Goal: Communication & Community: Answer question/provide support

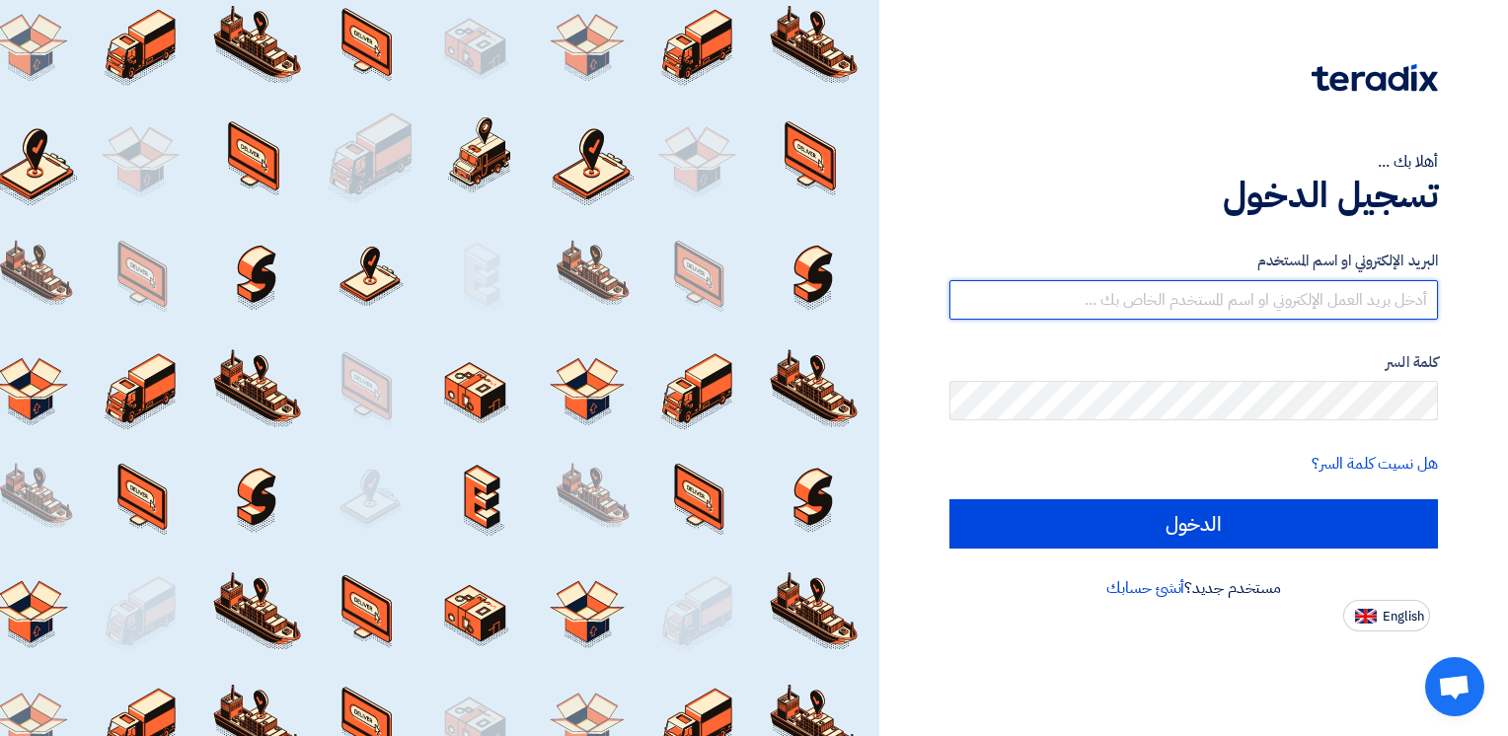
click at [1259, 293] on input "text" at bounding box center [1193, 299] width 488 height 39
type input "[EMAIL_ADDRESS][DOMAIN_NAME]"
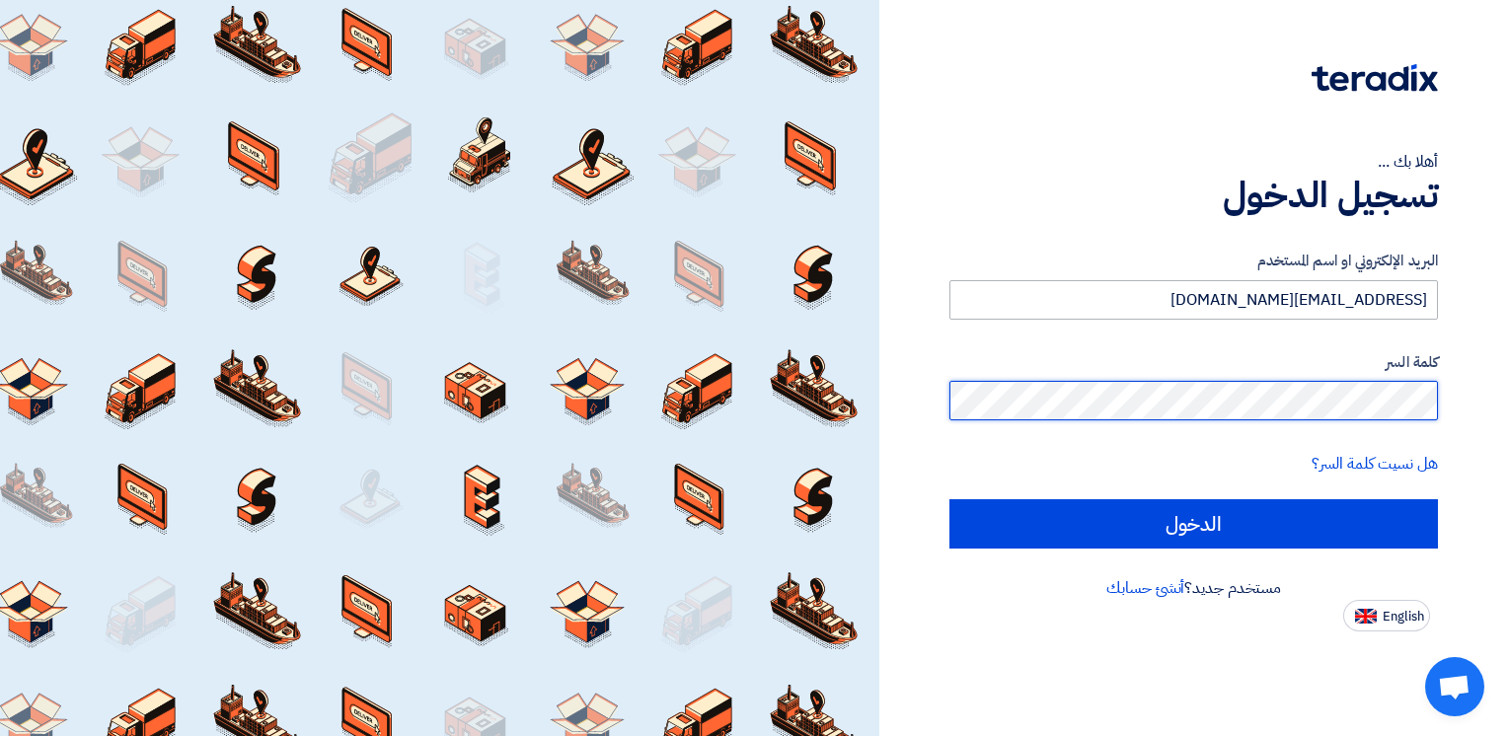
click at [949, 499] on input "الدخول" at bounding box center [1193, 523] width 488 height 49
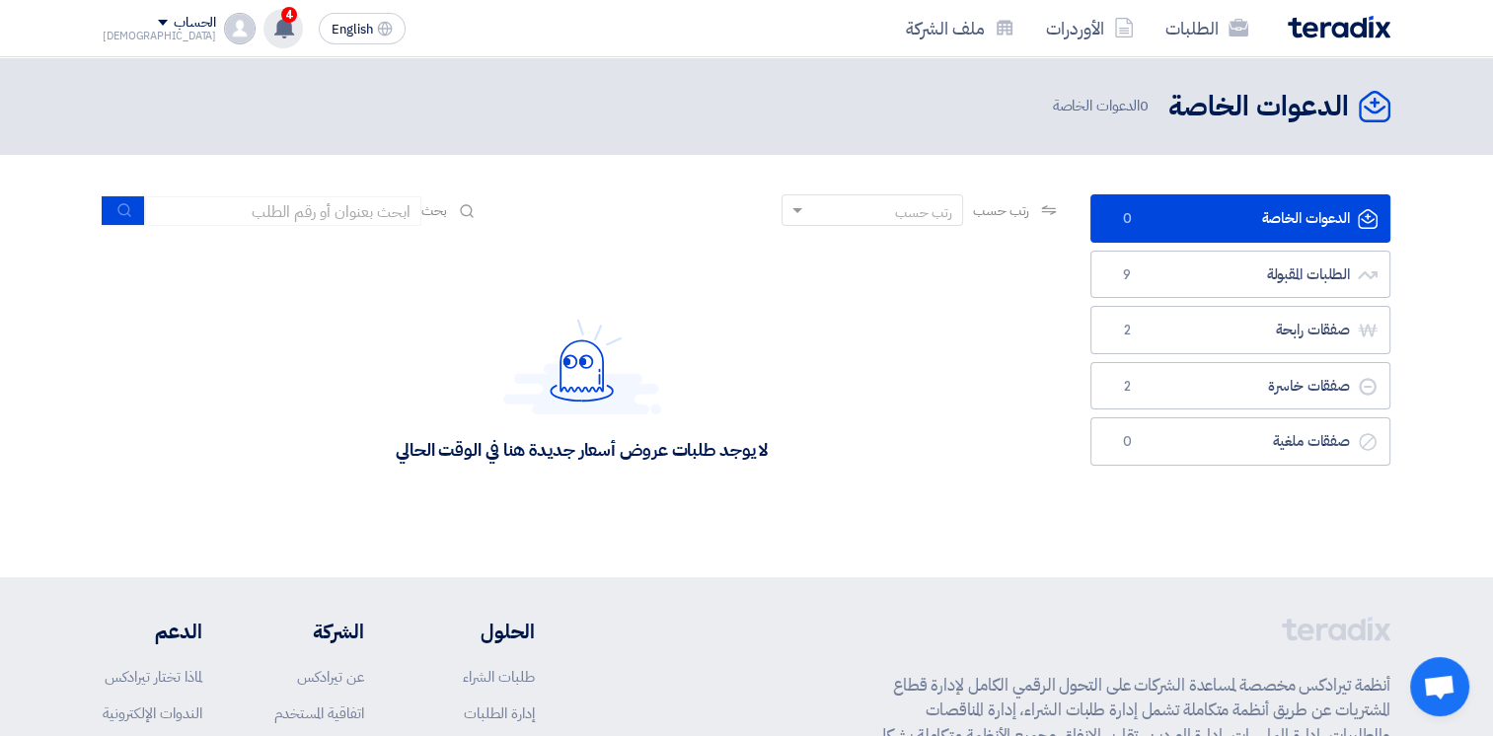
click at [274, 31] on use at bounding box center [284, 28] width 20 height 22
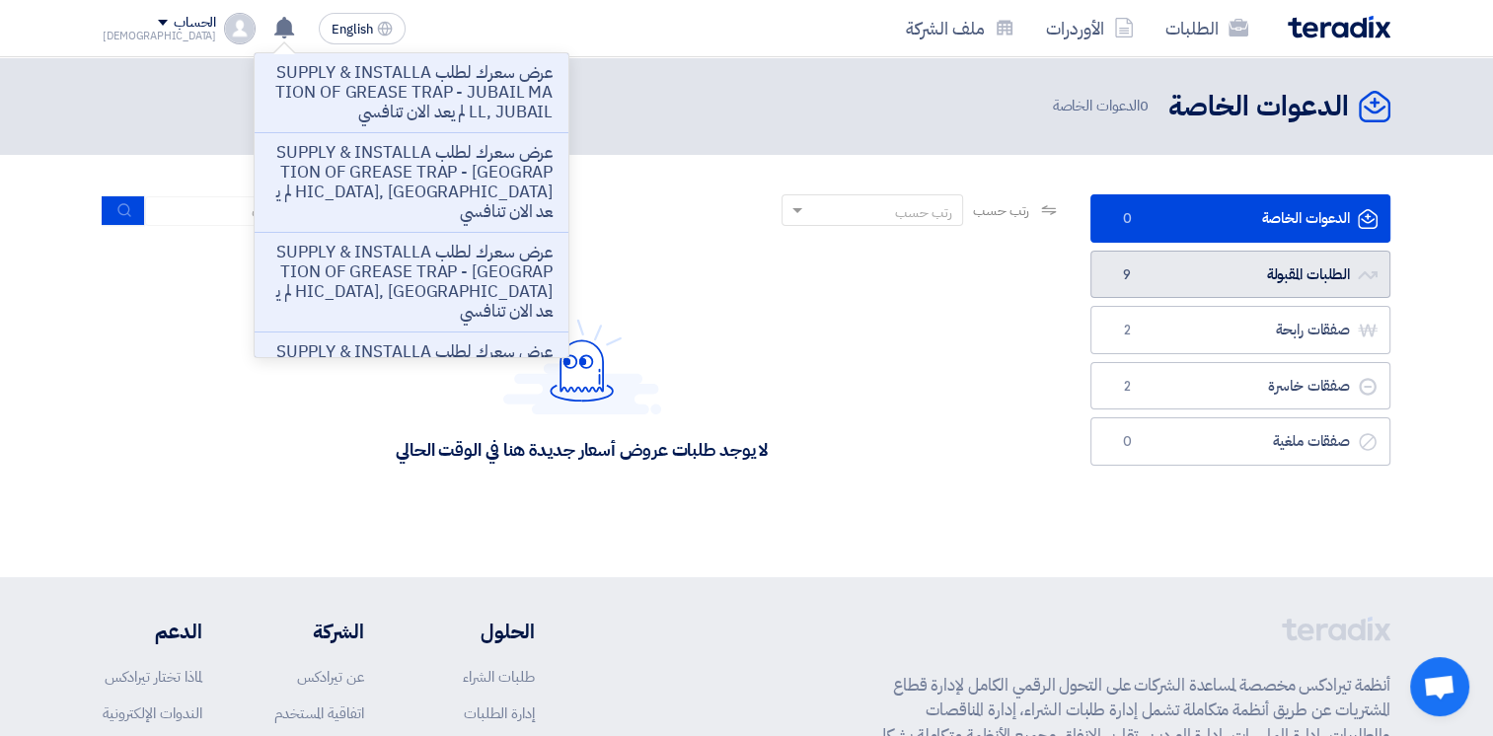
click at [1276, 266] on link "الطلبات المقبولة الطلبات المقبولة 9" at bounding box center [1240, 275] width 300 height 48
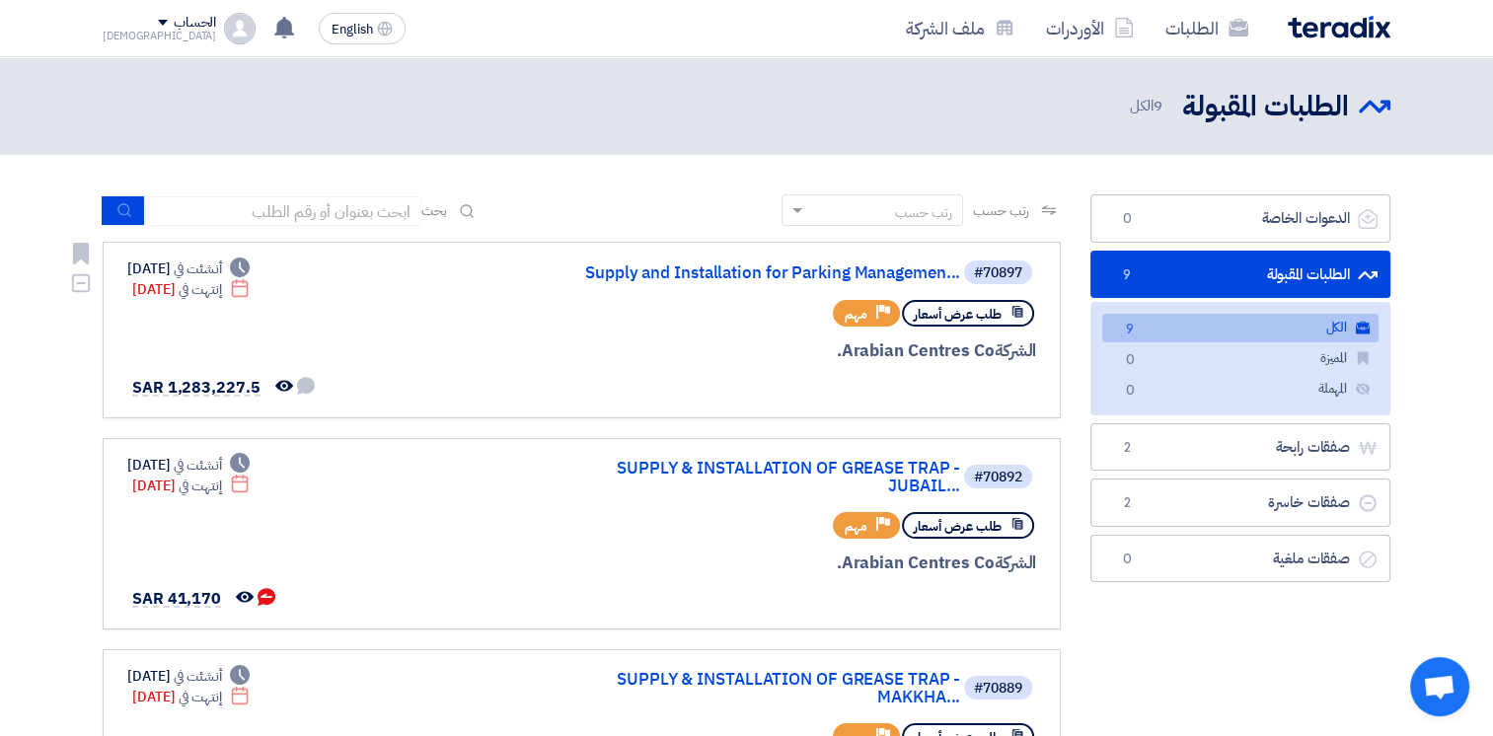
scroll to position [493, 0]
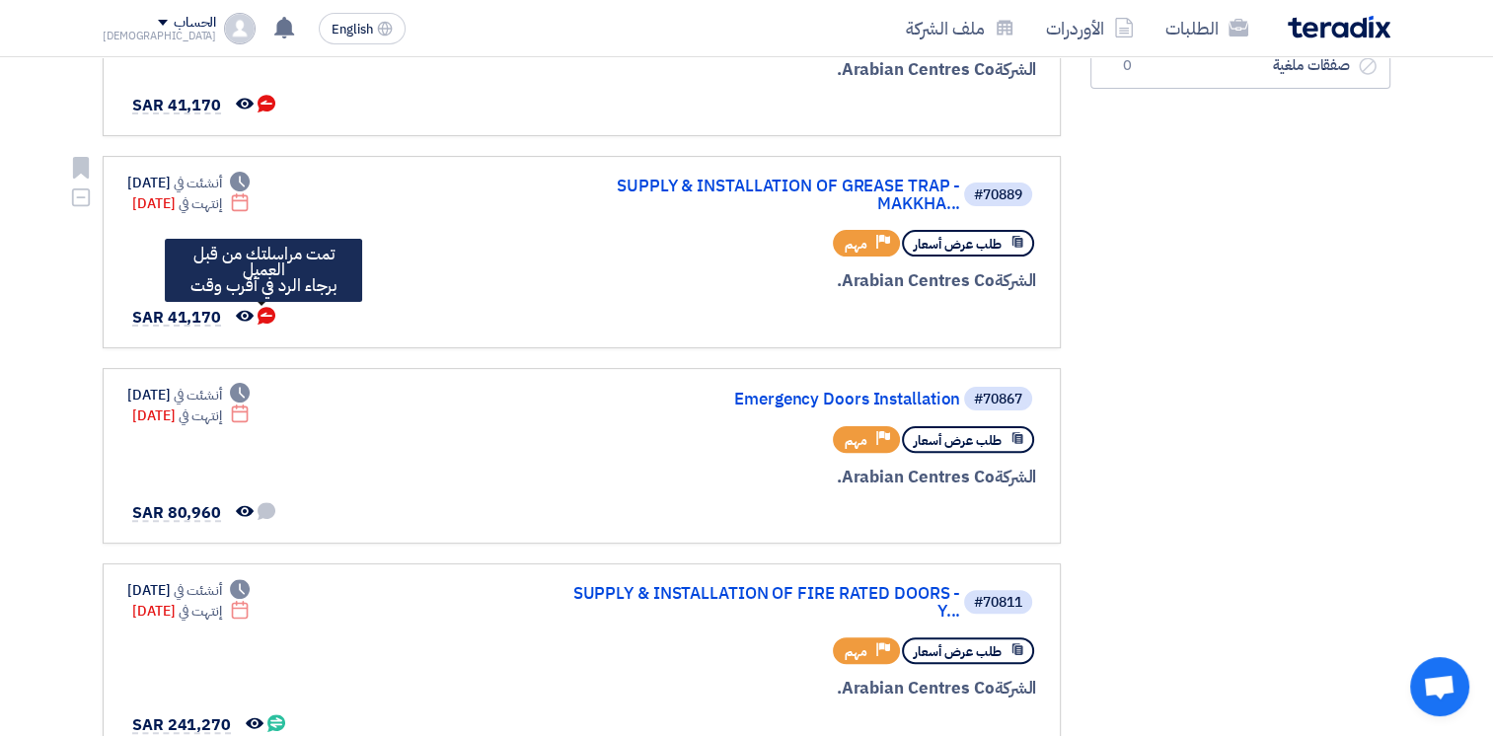
click at [267, 311] on icon "تمت مراسلتك من قبل العميل <br> برجاء الرد في أقرب وقت" at bounding box center [267, 316] width 18 height 18
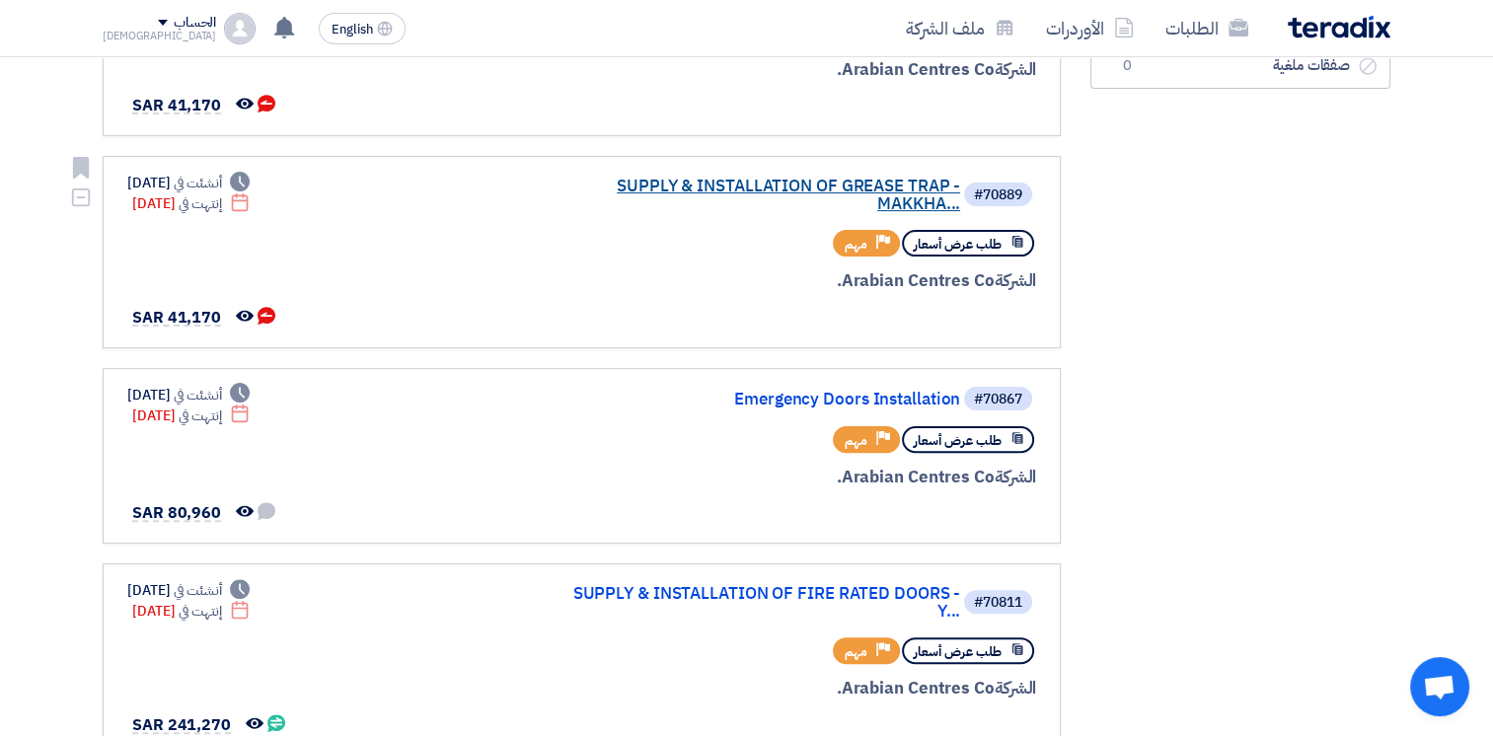
click at [764, 187] on link "SUPPLY & INSTALLATION OF GREASE TRAP - MAKKHA..." at bounding box center [762, 196] width 395 height 36
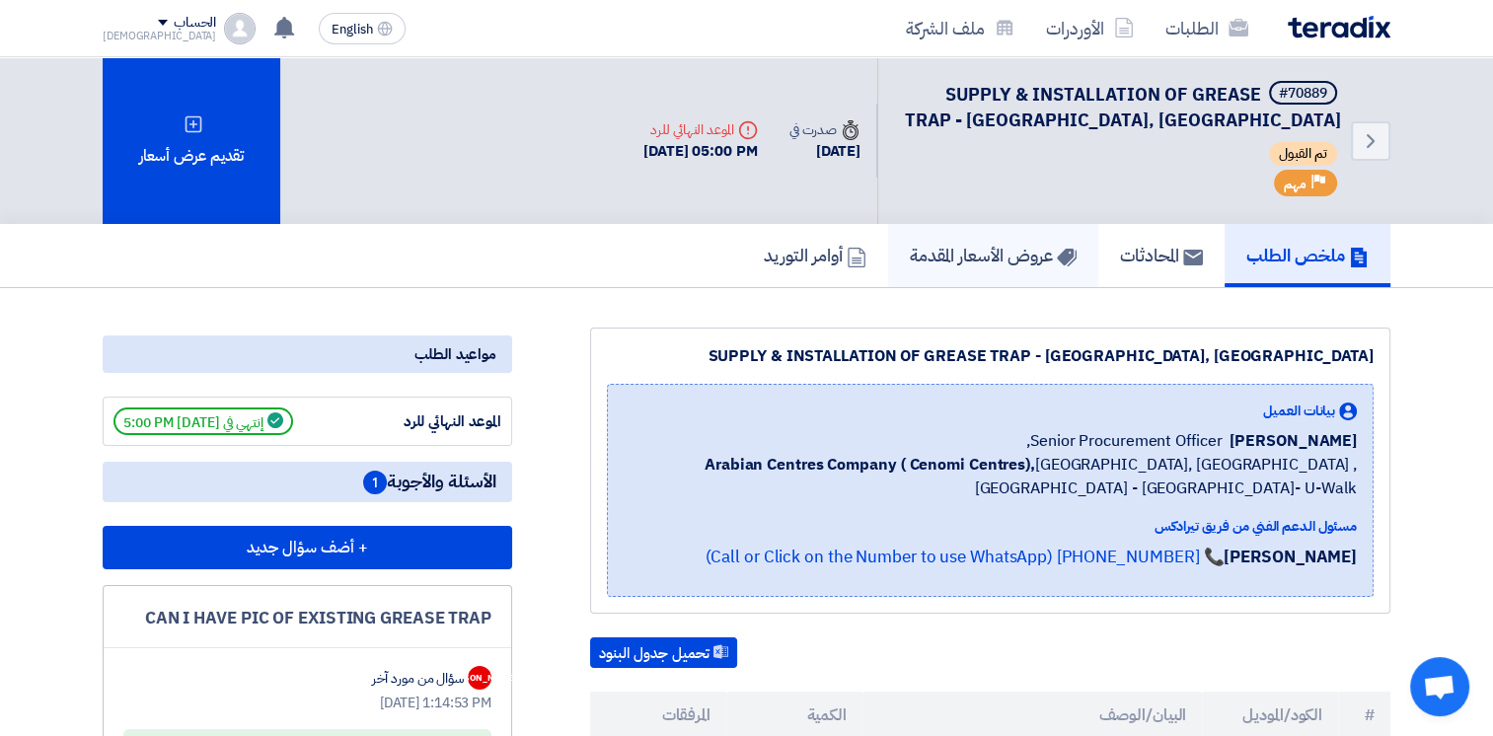
click at [1030, 259] on h5 "عروض الأسعار المقدمة" at bounding box center [993, 255] width 167 height 23
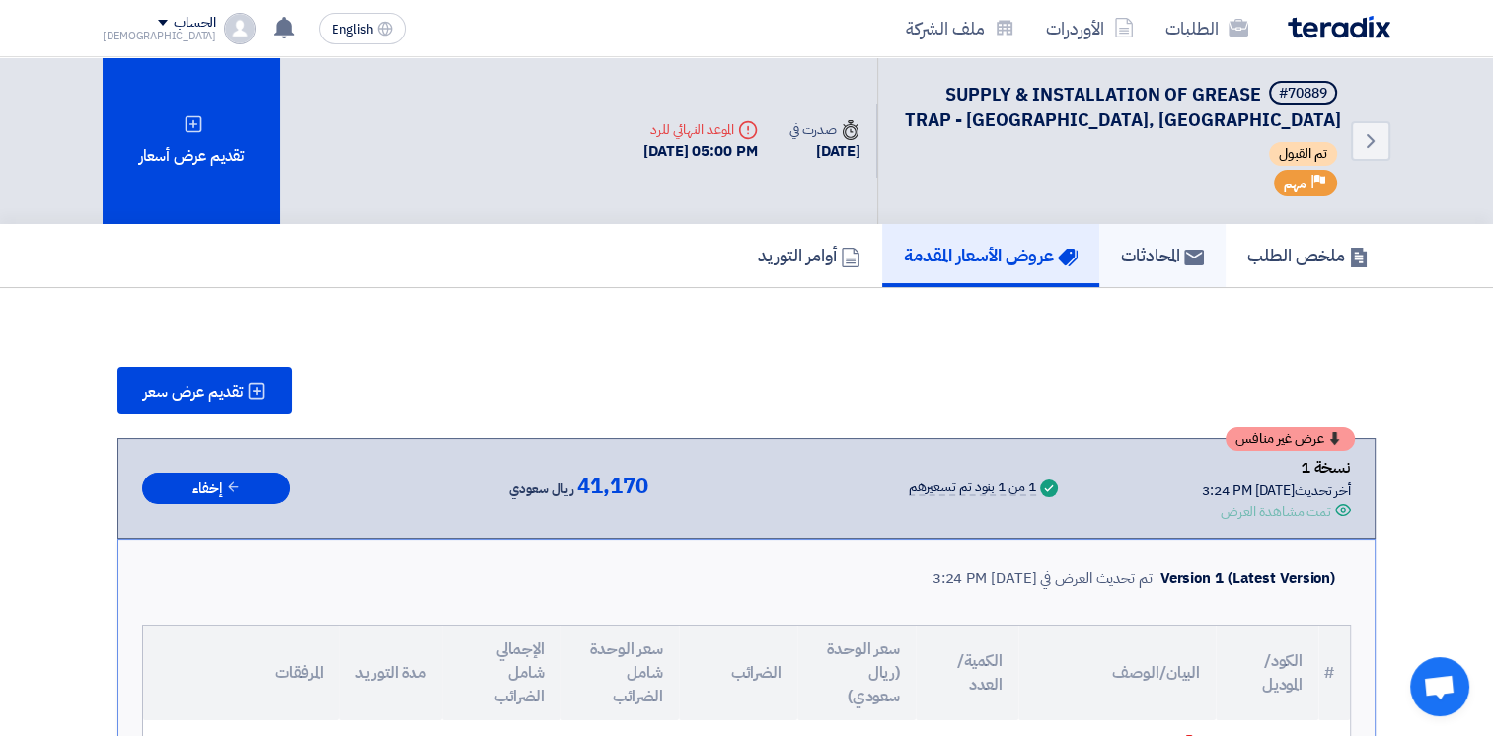
click at [1121, 253] on h5 "المحادثات" at bounding box center [1162, 255] width 83 height 23
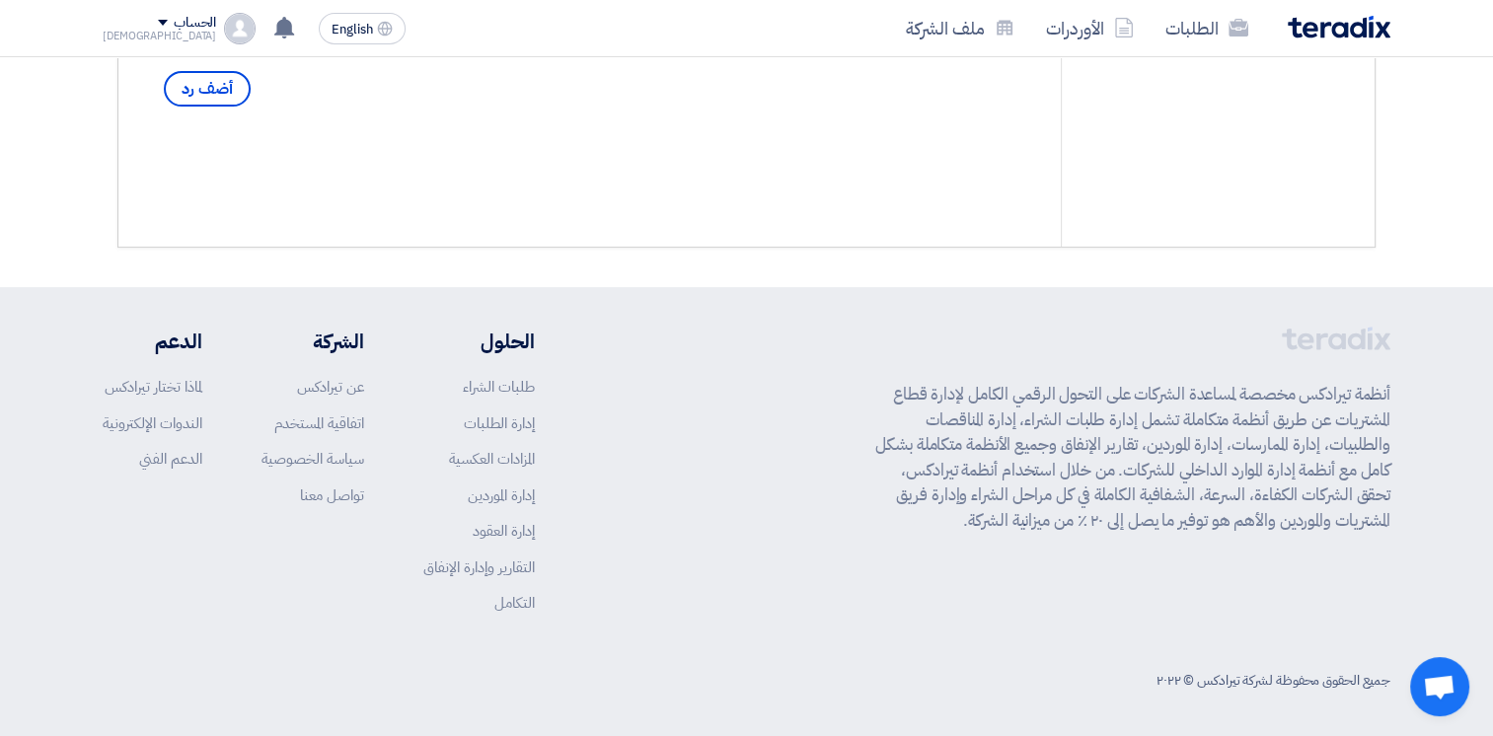
scroll to position [141, 0]
